Goal: Task Accomplishment & Management: Manage account settings

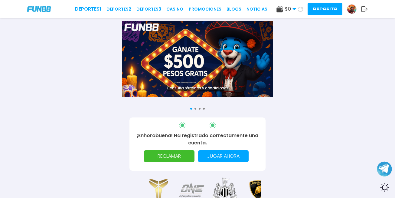
click at [353, 11] on img at bounding box center [351, 9] width 9 height 9
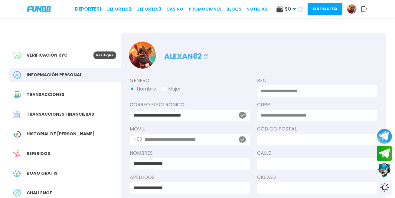
click at [206, 56] on icon at bounding box center [205, 56] width 7 height 7
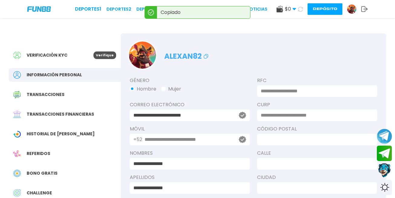
click at [365, 9] on icon at bounding box center [364, 9] width 7 height 6
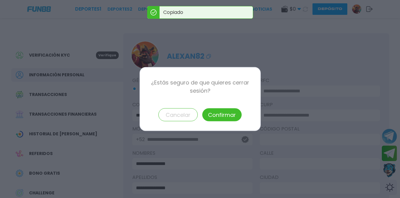
click at [229, 114] on button "Confirmar" at bounding box center [221, 114] width 39 height 13
